Goal: Information Seeking & Learning: Find specific fact

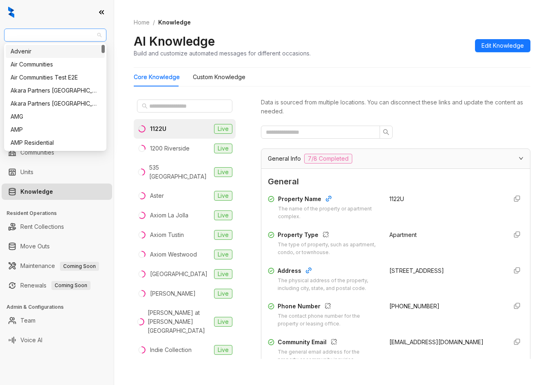
scroll to position [41, 0]
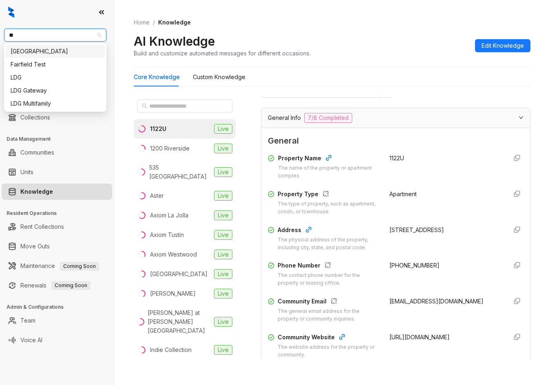
type input "***"
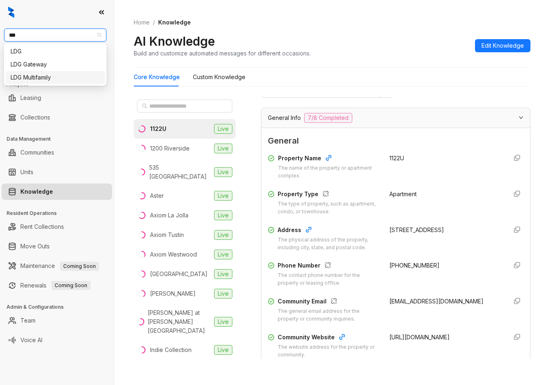
click at [51, 75] on div "LDG Multifamily" at bounding box center [55, 77] width 89 height 9
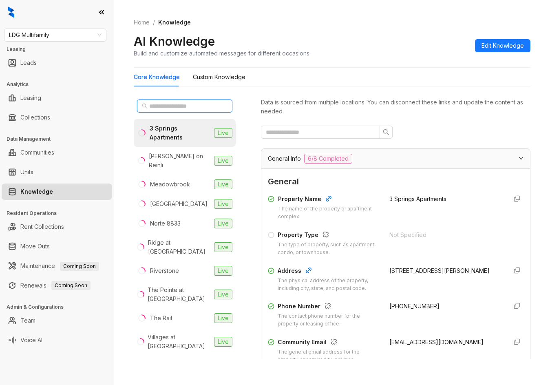
click at [162, 106] on input "text" at bounding box center [185, 106] width 72 height 9
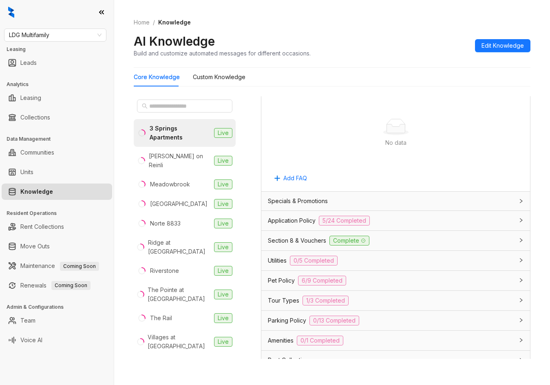
scroll to position [559, 0]
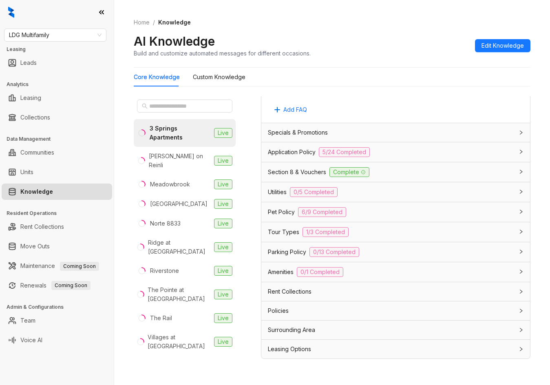
click at [408, 161] on div "Application Policy 5/24 Completed" at bounding box center [396, 152] width 269 height 20
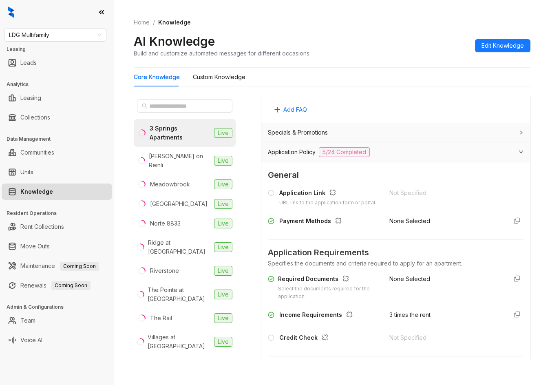
click at [410, 134] on div "Specials & Promotions" at bounding box center [391, 132] width 246 height 9
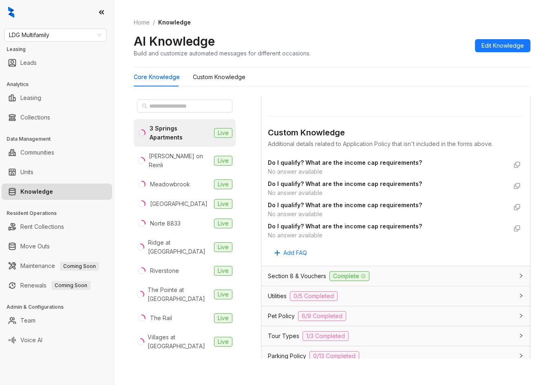
scroll to position [1856, 0]
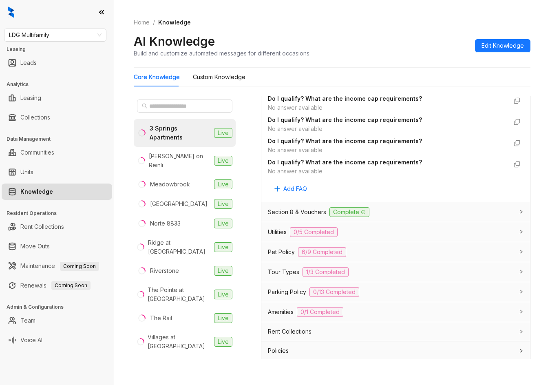
click at [444, 217] on div "Section 8 & Vouchers Complete" at bounding box center [391, 212] width 246 height 10
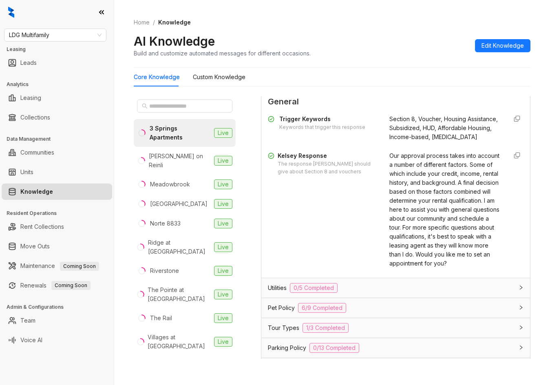
scroll to position [1988, 0]
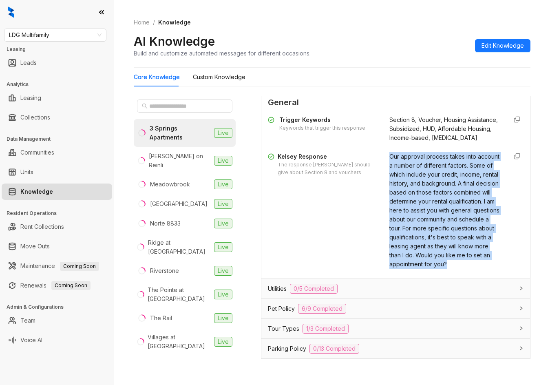
drag, startPoint x: 383, startPoint y: 177, endPoint x: 469, endPoint y: 293, distance: 144.0
click at [469, 269] on div "Kelsey Response The response Kelsey should give about Section 8 and vouchers Ou…" at bounding box center [396, 210] width 256 height 117
copy span "Our approval process takes into account a number of different factors. Some of …"
click at [49, 33] on span "LDG Multifamily" at bounding box center [55, 35] width 93 height 12
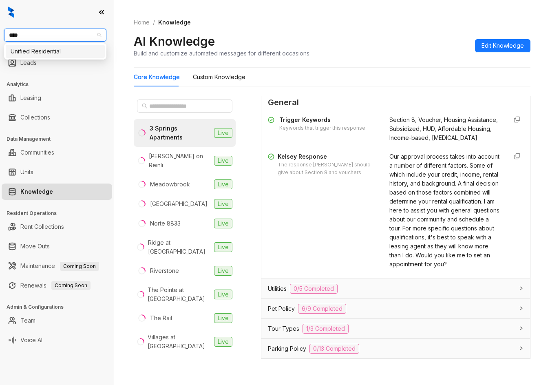
type input "*****"
click at [59, 54] on div "Unified Residential" at bounding box center [55, 51] width 89 height 9
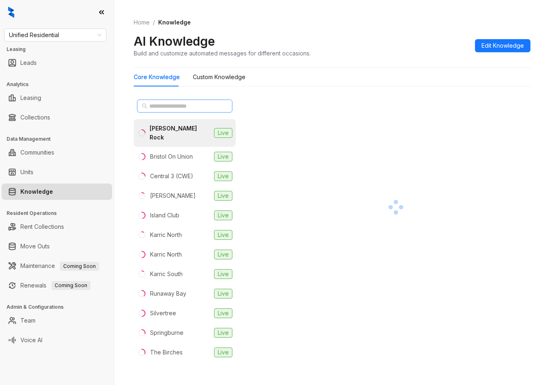
click at [203, 100] on div at bounding box center [185, 106] width 102 height 20
click at [195, 107] on input "text" at bounding box center [185, 106] width 72 height 9
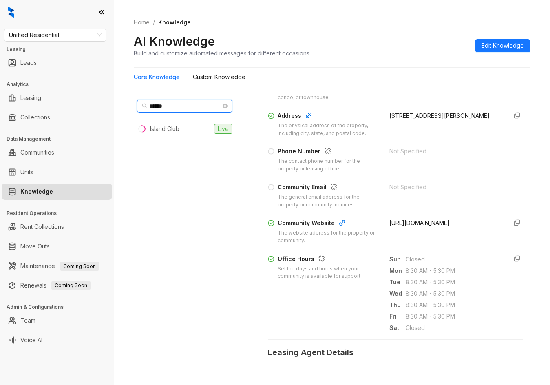
scroll to position [163, 0]
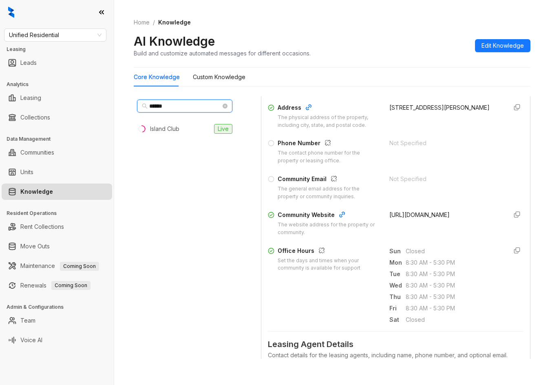
type input "******"
